Goal: Check status: Check status

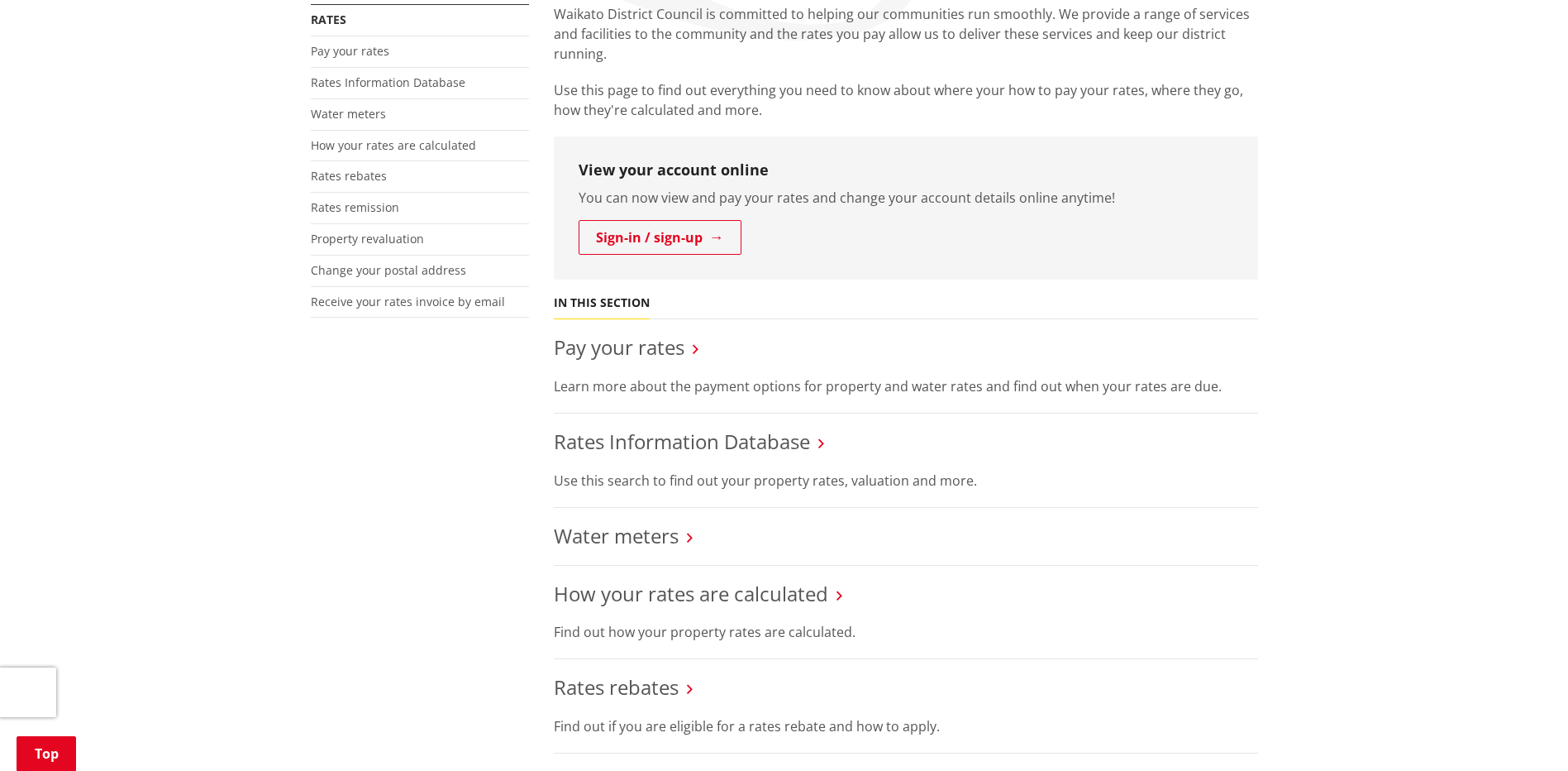
scroll to position [331, 0]
click at [751, 442] on link "Rates Information Database" at bounding box center [682, 440] width 256 height 27
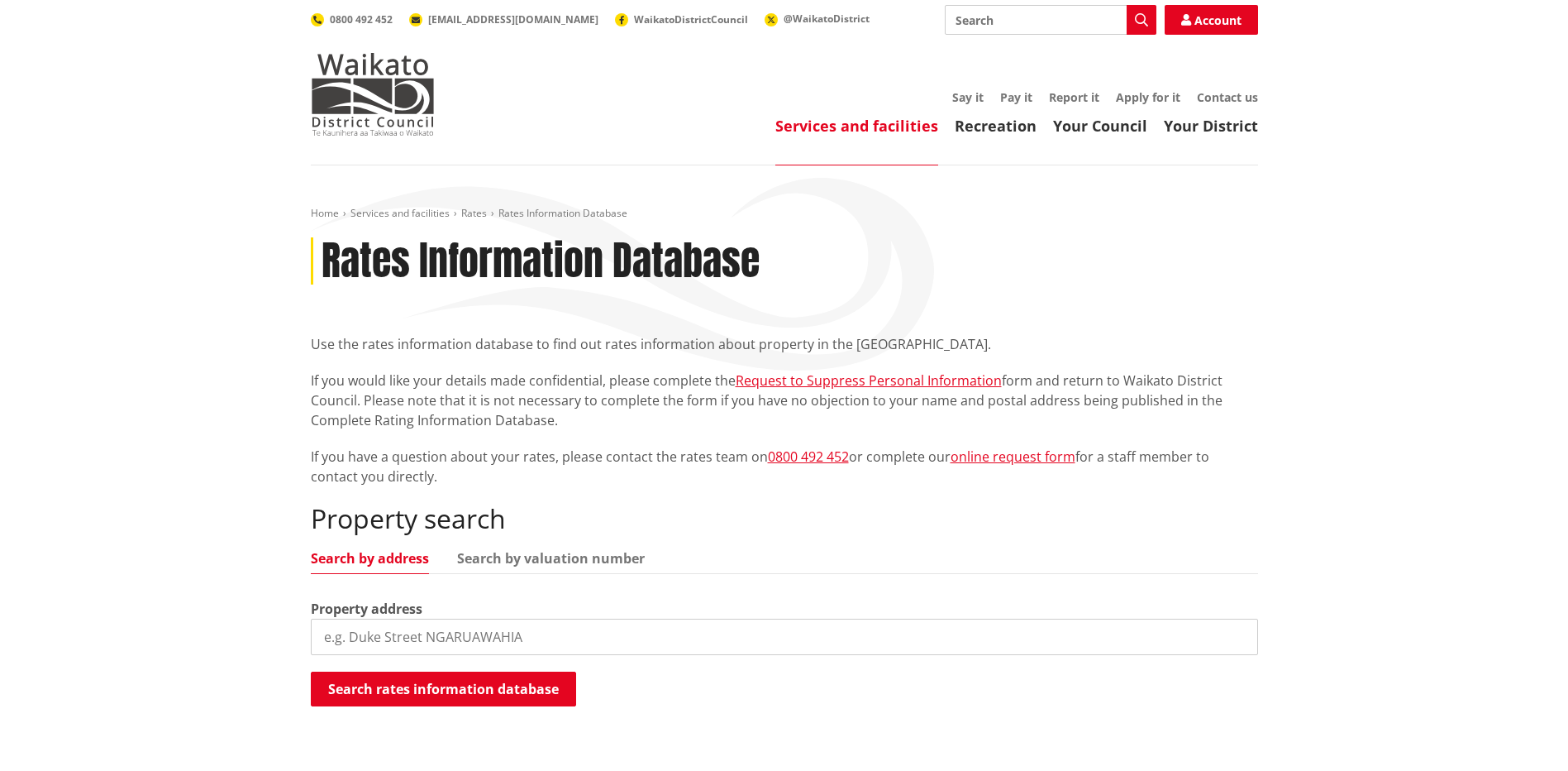
click at [554, 640] on input "search" at bounding box center [784, 637] width 948 height 37
paste input "Waikato"
drag, startPoint x: 470, startPoint y: 632, endPoint x: 141, endPoint y: 634, distance: 329.0
click at [141, 634] on div "Home Services and facilities Rates Rates Information Database Rates Information…" at bounding box center [784, 478] width 1568 height 626
paste input "1B Alpha Street"
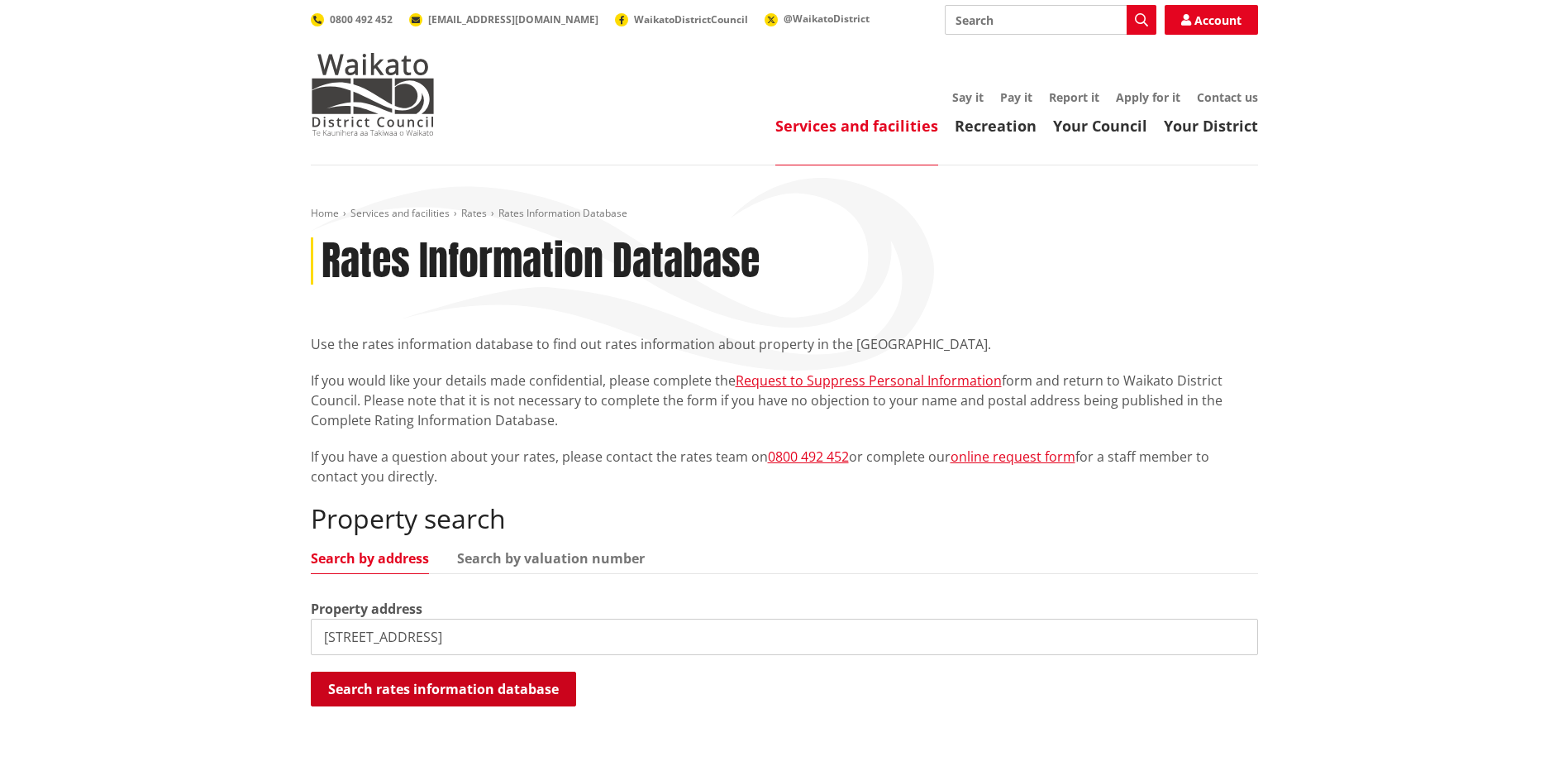
type input "1B Alpha Street, CAMBRIDGE"
click at [506, 688] on button "Search rates information database" at bounding box center [443, 689] width 265 height 35
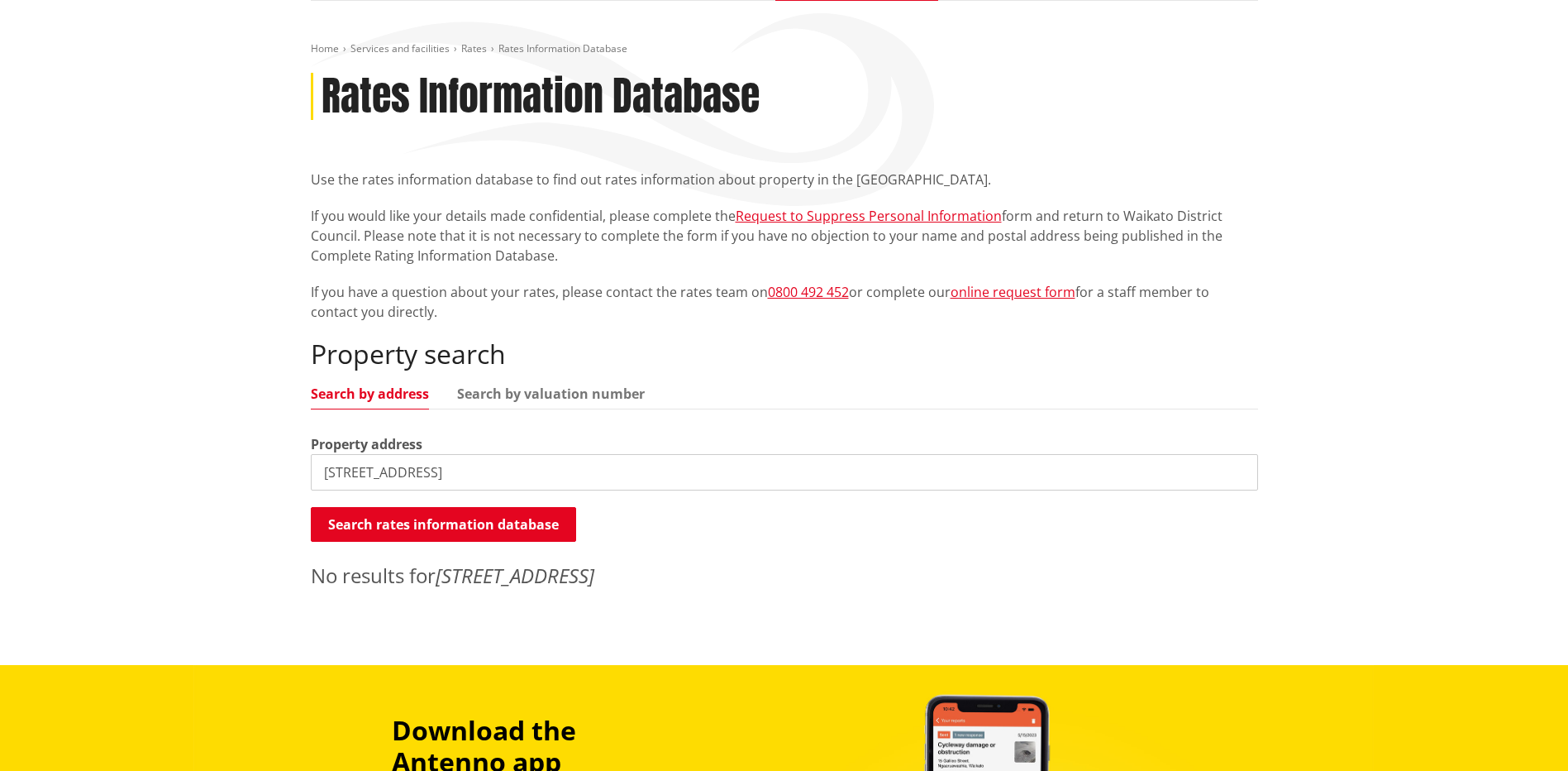
scroll to position [165, 0]
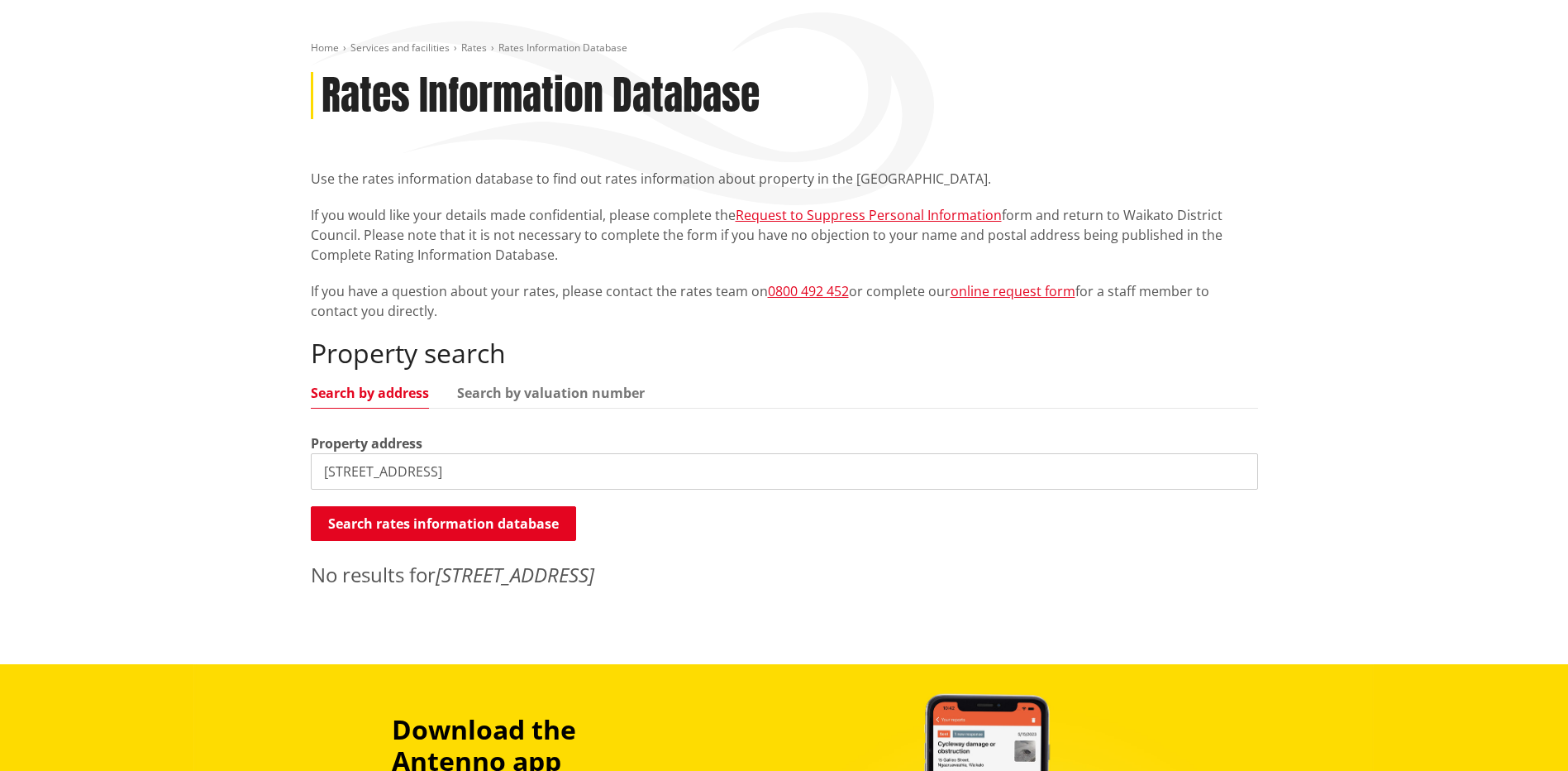
click at [460, 469] on input "1B Alpha Street, CAMBRIDGE" at bounding box center [784, 471] width 948 height 37
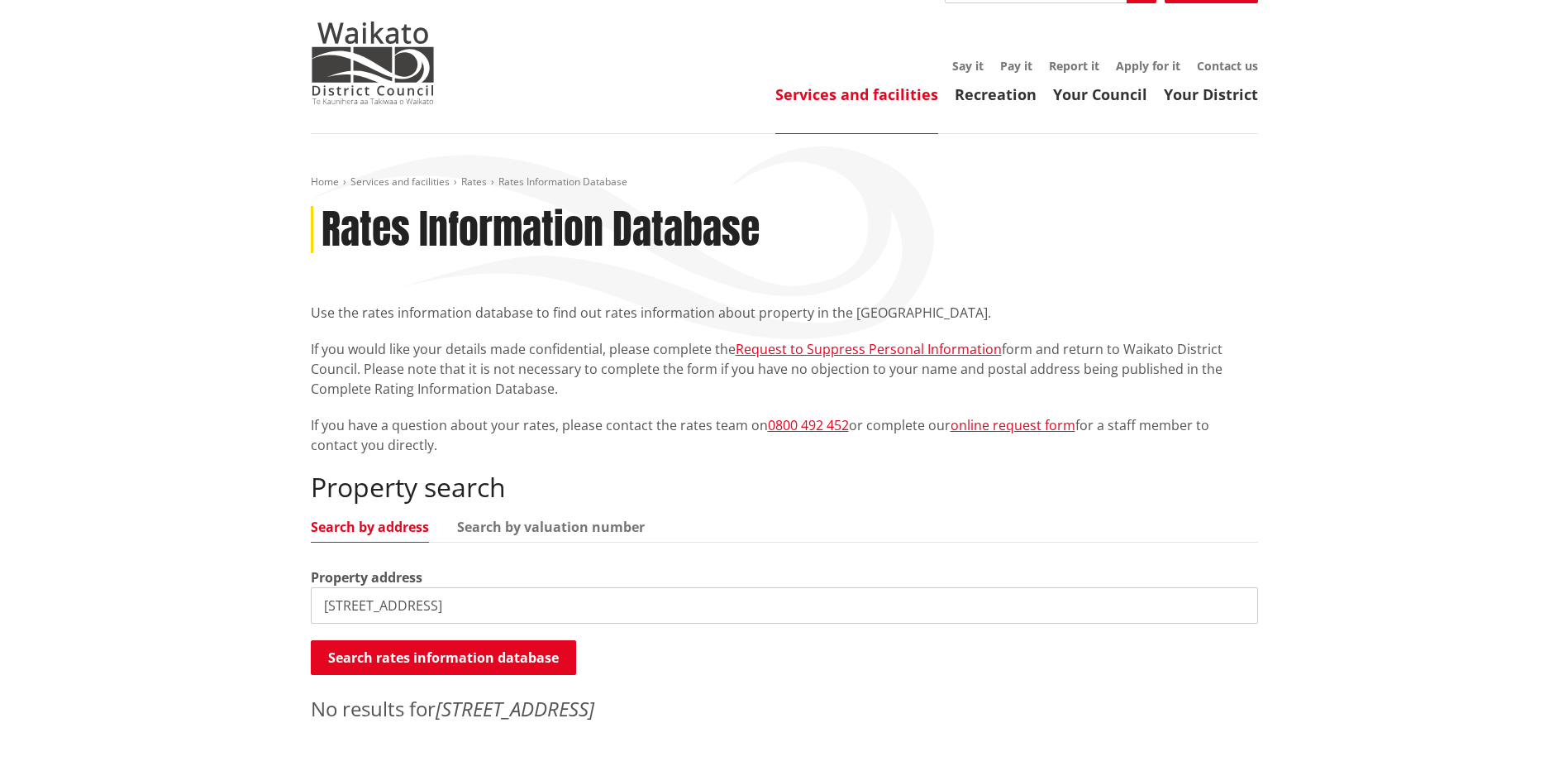
scroll to position [0, 0]
